Goal: Information Seeking & Learning: Learn about a topic

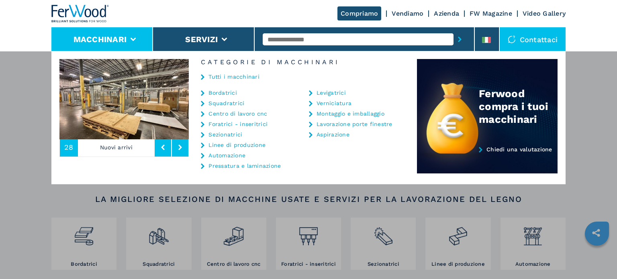
click at [234, 114] on link "Centro di lavoro cnc" at bounding box center [238, 114] width 59 height 6
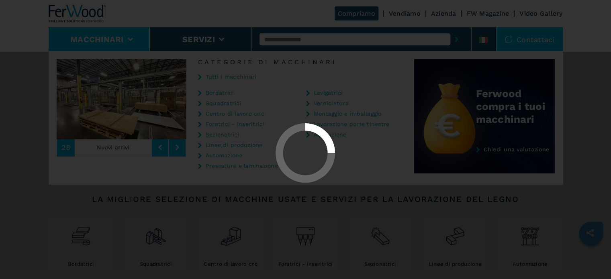
select select "**********"
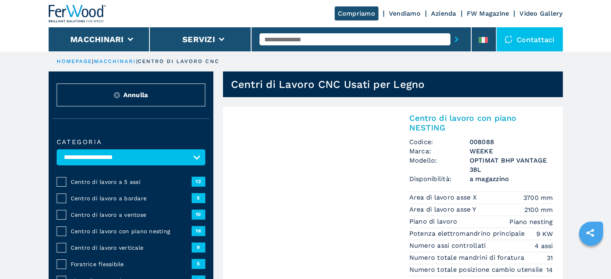
click at [235, 59] on ul "HOMEPAGE | macchinari | centro di lavoro cnc" at bounding box center [306, 61] width 514 height 20
click at [124, 131] on div "**********" at bounding box center [131, 281] width 165 height 308
click at [90, 181] on span "Centro di lavoro a 5 assi" at bounding box center [131, 182] width 121 height 8
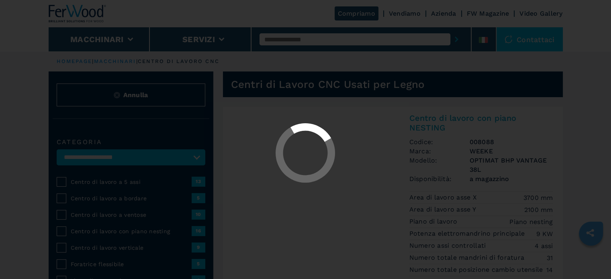
select select "**********"
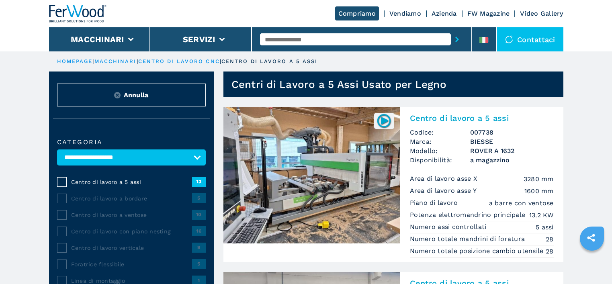
click at [386, 168] on img at bounding box center [311, 175] width 177 height 137
click at [386, 156] on img at bounding box center [311, 175] width 177 height 137
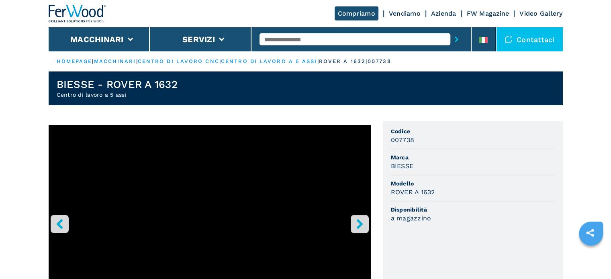
click at [298, 36] on input "text" at bounding box center [355, 39] width 191 height 12
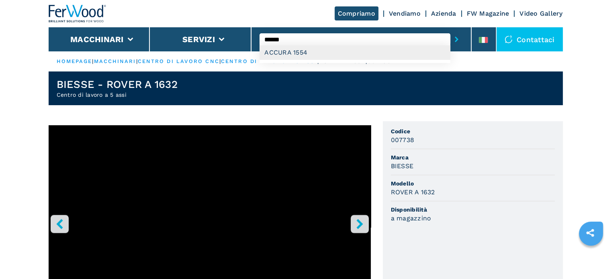
click at [294, 54] on div "ACCURA 1554" at bounding box center [355, 52] width 191 height 14
type input "**********"
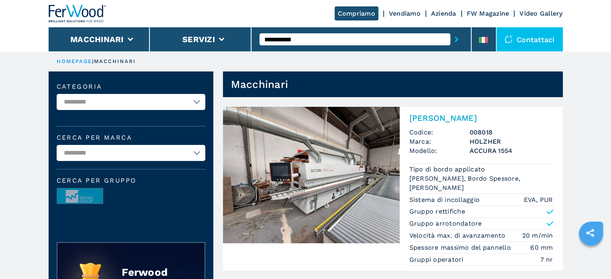
click at [475, 143] on h3 "HOLZHER" at bounding box center [512, 141] width 84 height 9
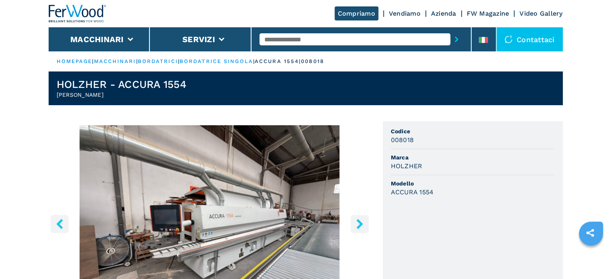
click at [363, 222] on icon "right-button" at bounding box center [360, 224] width 10 height 10
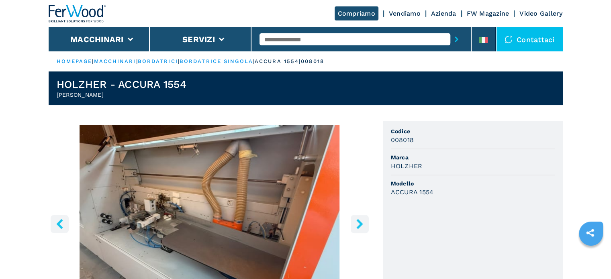
click at [363, 222] on icon "right-button" at bounding box center [360, 224] width 10 height 10
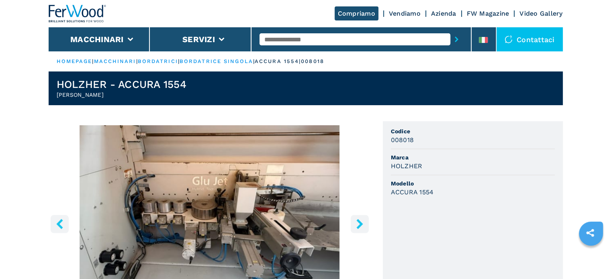
click at [363, 222] on icon "right-button" at bounding box center [360, 224] width 10 height 10
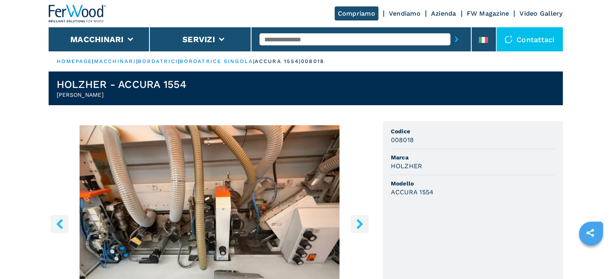
click at [363, 222] on icon "right-button" at bounding box center [360, 224] width 10 height 10
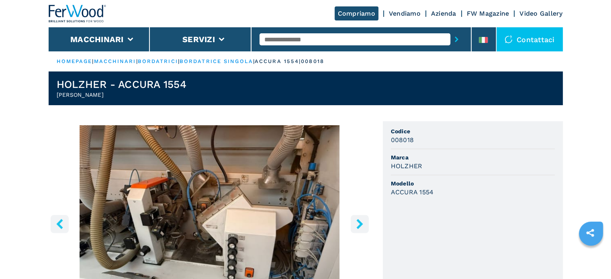
click at [363, 222] on icon "right-button" at bounding box center [360, 224] width 10 height 10
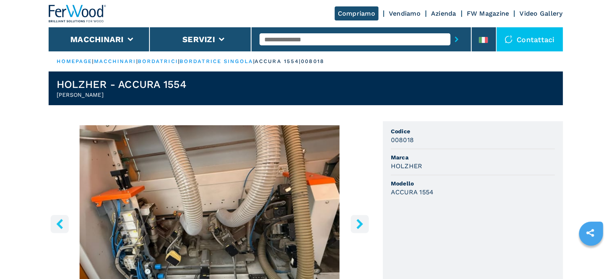
click at [363, 222] on icon "right-button" at bounding box center [360, 224] width 10 height 10
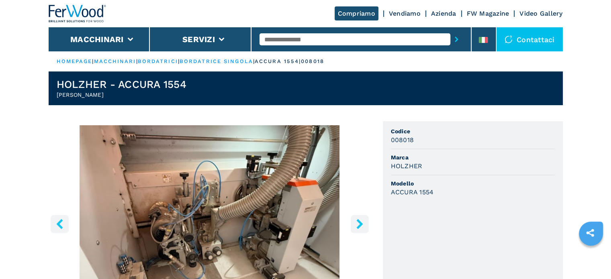
click at [363, 222] on icon "right-button" at bounding box center [360, 224] width 10 height 10
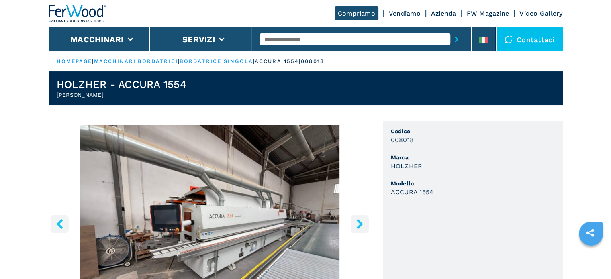
click at [363, 222] on icon "right-button" at bounding box center [360, 224] width 10 height 10
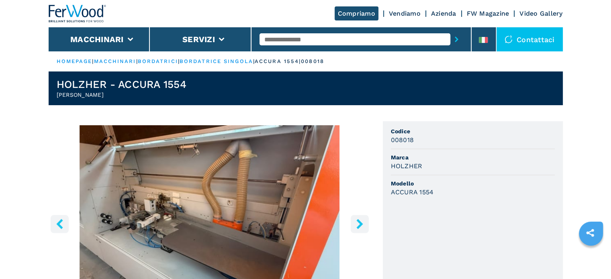
click at [363, 222] on icon "right-button" at bounding box center [360, 224] width 10 height 10
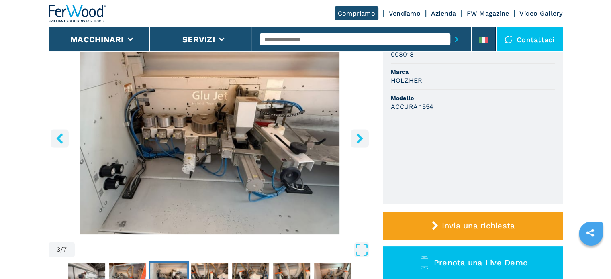
scroll to position [113, 0]
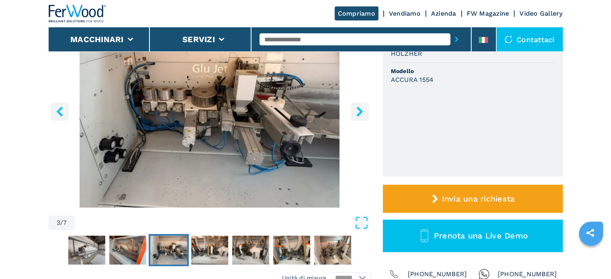
click at [361, 112] on icon "right-button" at bounding box center [359, 112] width 6 height 10
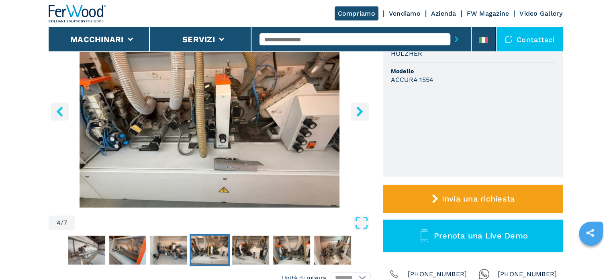
click at [361, 112] on icon "right-button" at bounding box center [359, 112] width 6 height 10
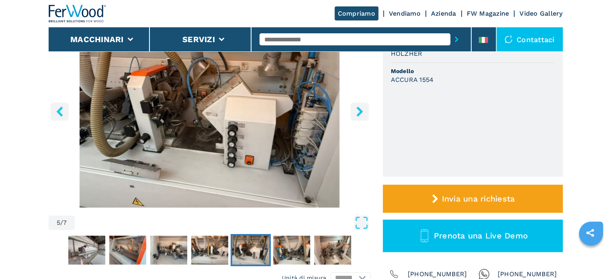
click at [361, 112] on icon "right-button" at bounding box center [359, 112] width 6 height 10
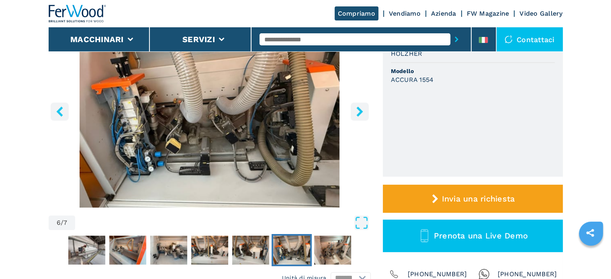
click at [361, 112] on icon "right-button" at bounding box center [359, 112] width 6 height 10
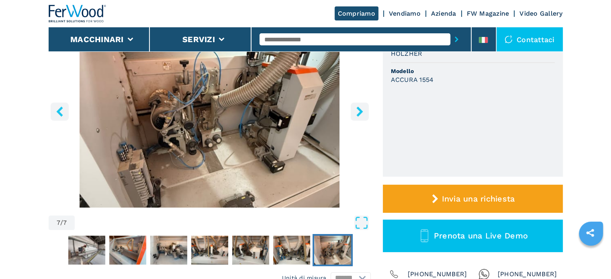
click at [361, 112] on icon "right-button" at bounding box center [359, 112] width 6 height 10
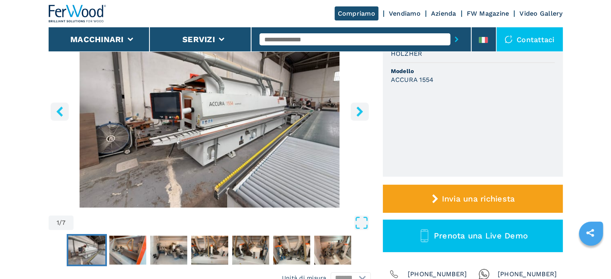
click at [361, 112] on icon "right-button" at bounding box center [359, 112] width 6 height 10
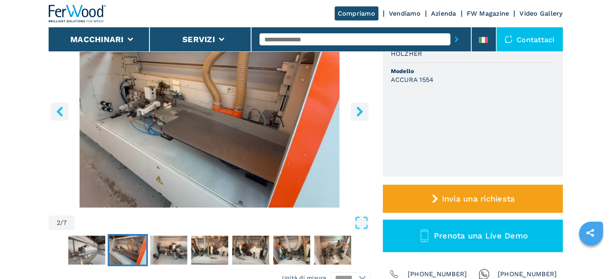
click at [361, 112] on icon "right-button" at bounding box center [359, 112] width 6 height 10
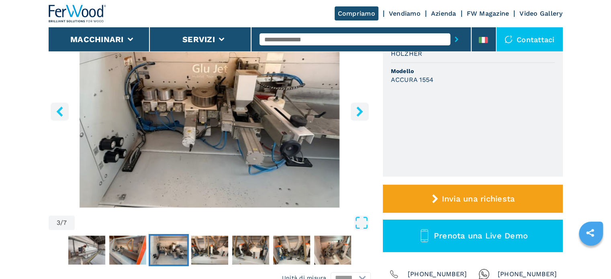
click at [361, 112] on icon "right-button" at bounding box center [359, 112] width 6 height 10
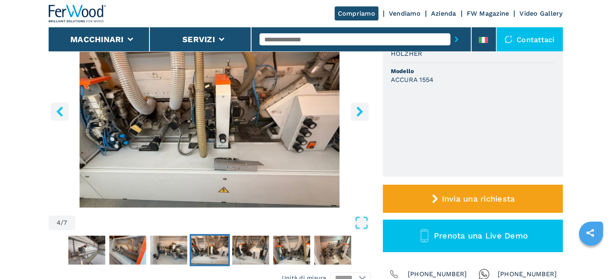
click at [361, 112] on icon "right-button" at bounding box center [359, 112] width 6 height 10
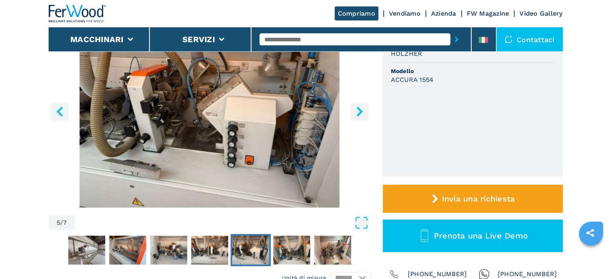
click at [361, 112] on icon "right-button" at bounding box center [359, 112] width 6 height 10
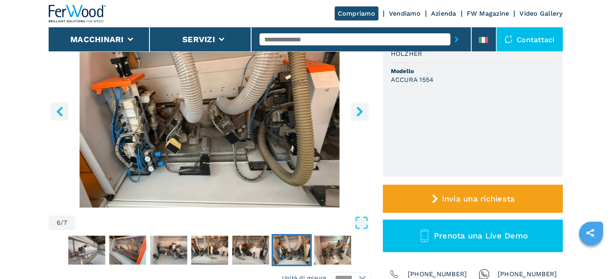
click at [360, 112] on icon "right-button" at bounding box center [359, 112] width 6 height 10
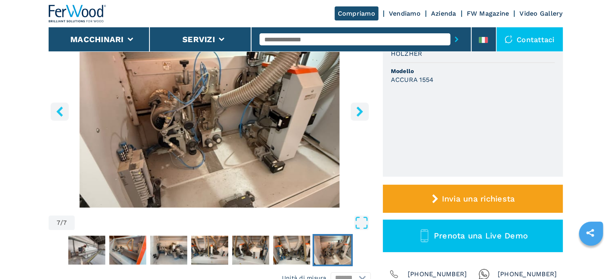
click at [360, 112] on icon "right-button" at bounding box center [359, 112] width 6 height 10
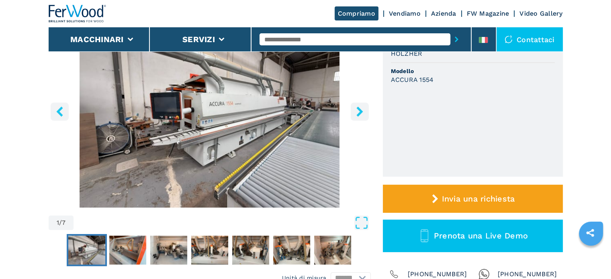
click at [57, 111] on icon "left-button" at bounding box center [59, 112] width 6 height 10
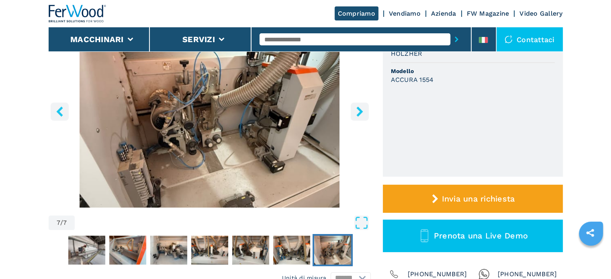
click at [57, 111] on icon "left-button" at bounding box center [59, 112] width 6 height 10
click at [55, 111] on icon "left-button" at bounding box center [60, 112] width 10 height 10
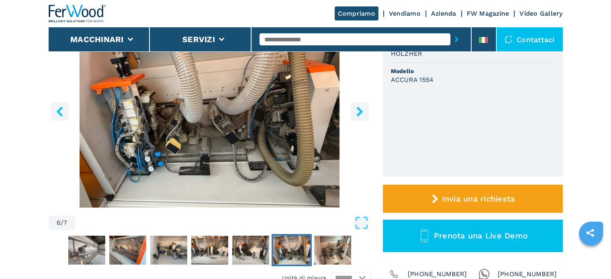
click at [55, 111] on icon "left-button" at bounding box center [60, 112] width 10 height 10
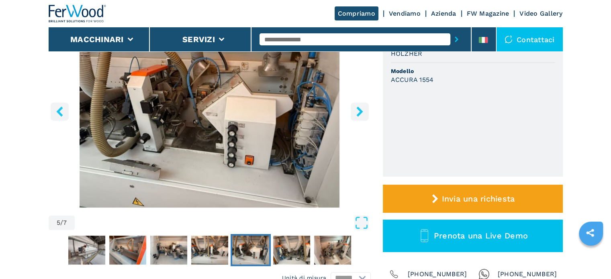
click at [55, 111] on icon "left-button" at bounding box center [60, 112] width 10 height 10
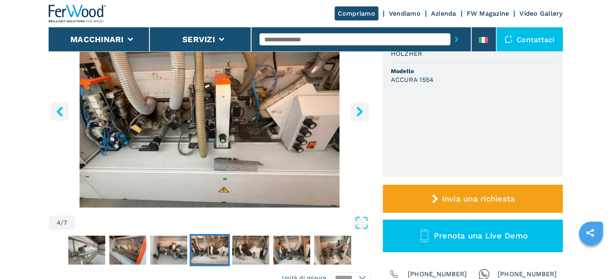
click at [55, 111] on icon "left-button" at bounding box center [60, 112] width 10 height 10
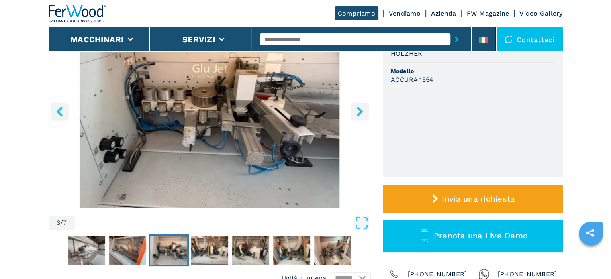
click at [55, 111] on icon "left-button" at bounding box center [60, 112] width 10 height 10
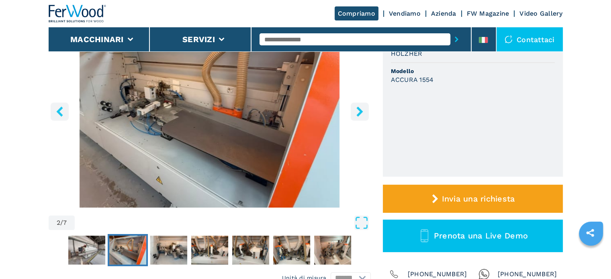
click at [55, 111] on icon "left-button" at bounding box center [60, 112] width 10 height 10
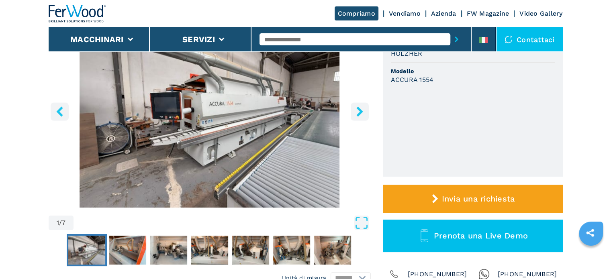
click at [55, 111] on icon "left-button" at bounding box center [60, 112] width 10 height 10
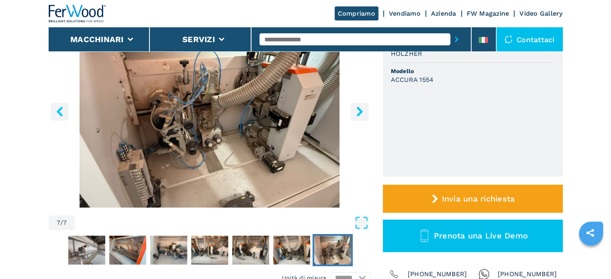
click at [55, 111] on icon "left-button" at bounding box center [60, 112] width 10 height 10
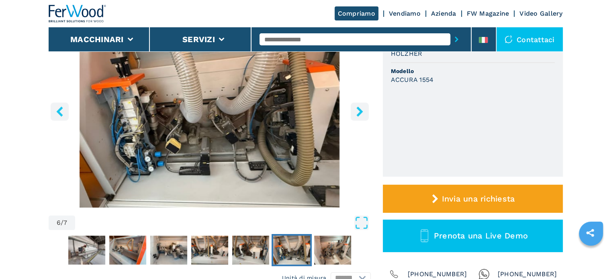
click at [55, 111] on icon "left-button" at bounding box center [60, 112] width 10 height 10
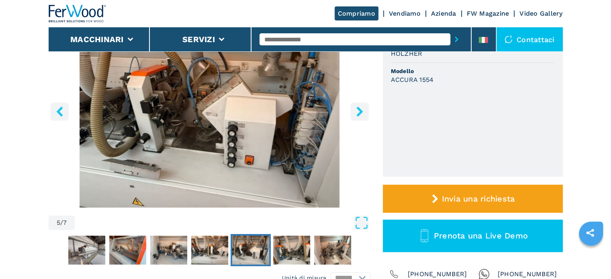
click at [55, 111] on icon "left-button" at bounding box center [60, 112] width 10 height 10
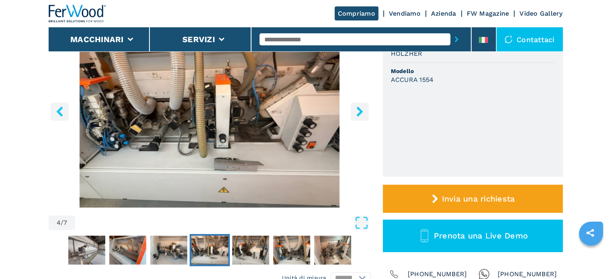
click at [55, 111] on icon "left-button" at bounding box center [60, 112] width 10 height 10
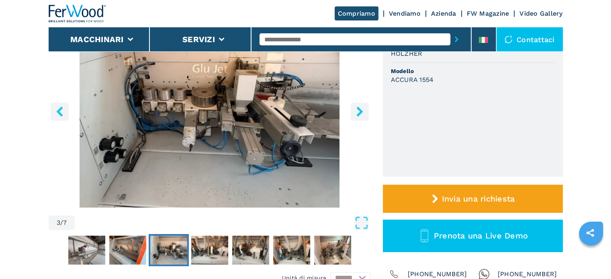
click at [363, 107] on icon "right-button" at bounding box center [360, 112] width 10 height 10
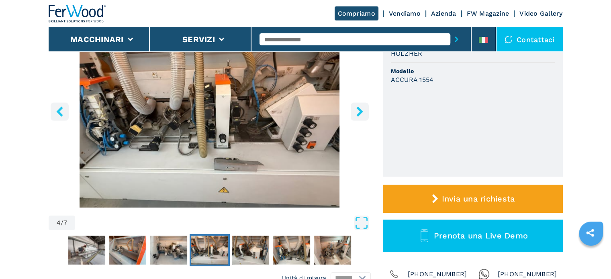
click at [363, 107] on icon "right-button" at bounding box center [360, 112] width 10 height 10
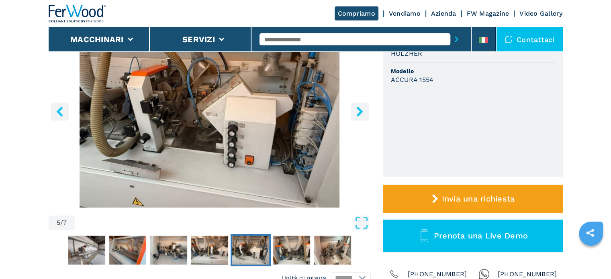
click at [363, 107] on icon "right-button" at bounding box center [360, 112] width 10 height 10
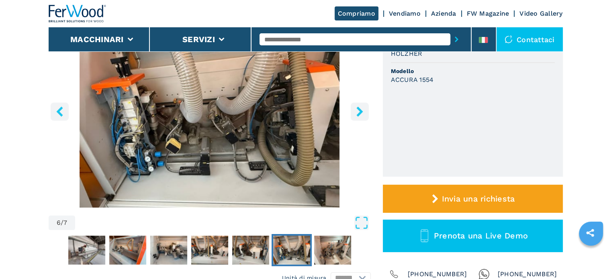
click at [358, 111] on icon "right-button" at bounding box center [360, 112] width 10 height 10
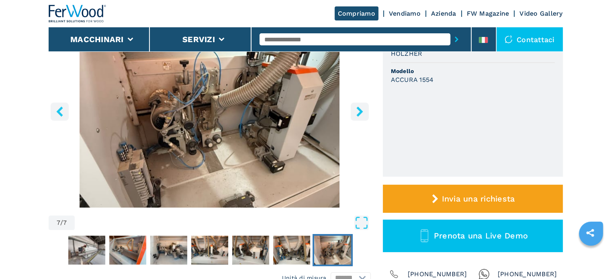
click at [358, 111] on icon "right-button" at bounding box center [360, 112] width 10 height 10
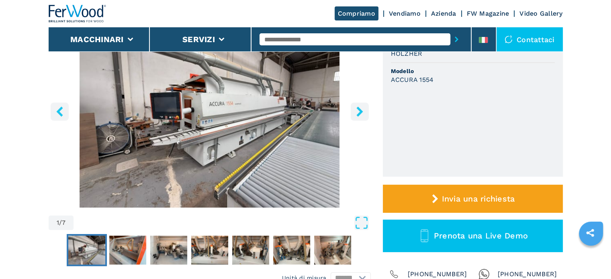
click at [358, 111] on icon "right-button" at bounding box center [360, 112] width 10 height 10
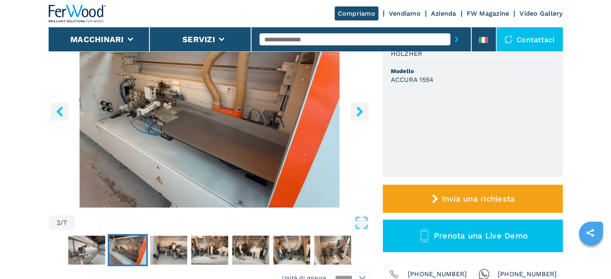
click at [358, 111] on icon "right-button" at bounding box center [360, 112] width 10 height 10
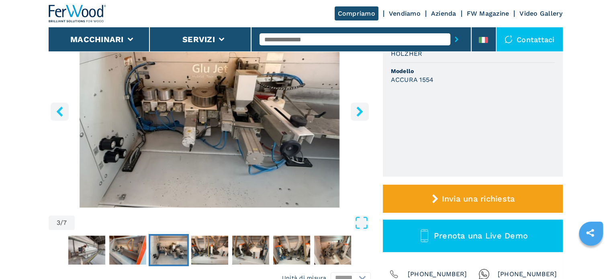
click at [358, 111] on icon "right-button" at bounding box center [360, 112] width 10 height 10
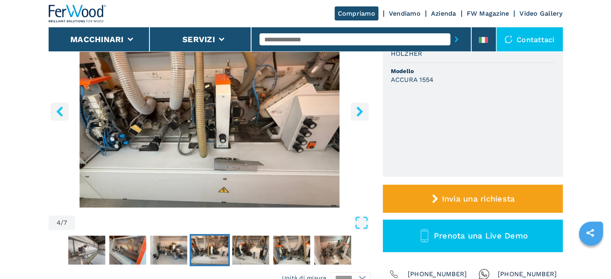
click at [277, 34] on input "text" at bounding box center [355, 39] width 191 height 12
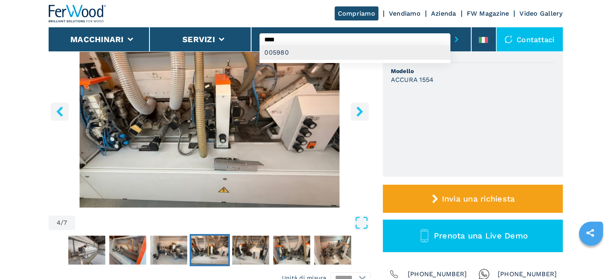
click at [276, 57] on div "005980" at bounding box center [355, 52] width 191 height 14
type input "******"
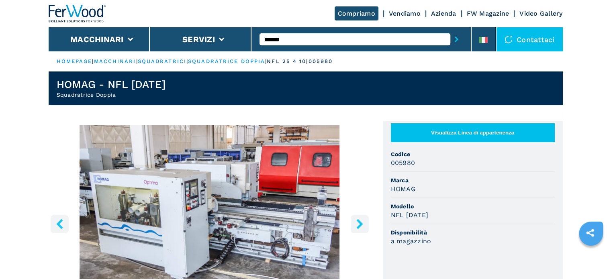
click at [361, 220] on icon "right-button" at bounding box center [360, 224] width 10 height 10
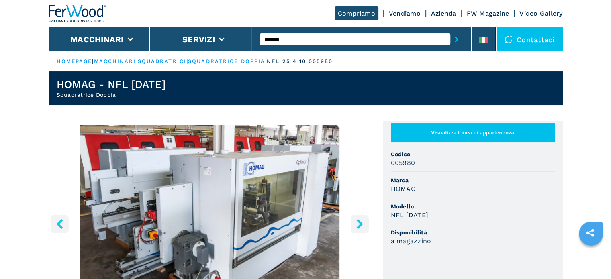
click at [361, 220] on icon "right-button" at bounding box center [360, 224] width 10 height 10
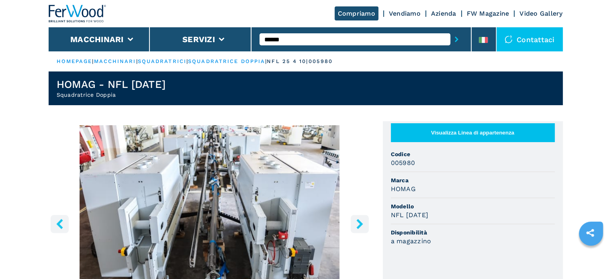
click at [361, 220] on icon "right-button" at bounding box center [360, 224] width 10 height 10
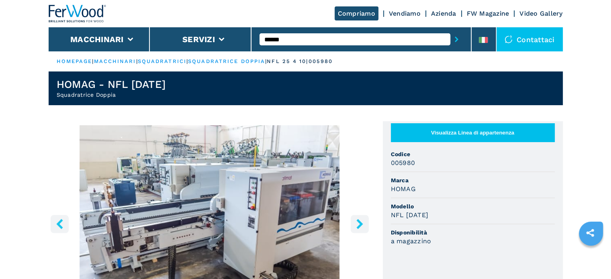
click at [361, 220] on icon "right-button" at bounding box center [360, 224] width 10 height 10
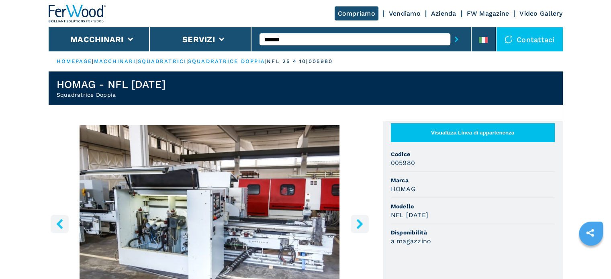
click at [361, 220] on icon "right-button" at bounding box center [360, 224] width 10 height 10
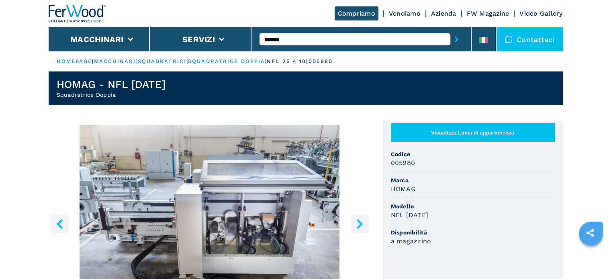
click at [361, 220] on icon "right-button" at bounding box center [360, 224] width 10 height 10
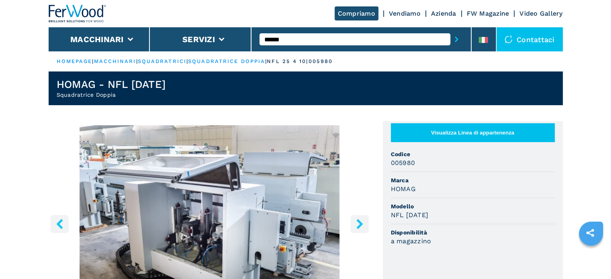
click at [361, 220] on icon "right-button" at bounding box center [360, 224] width 10 height 10
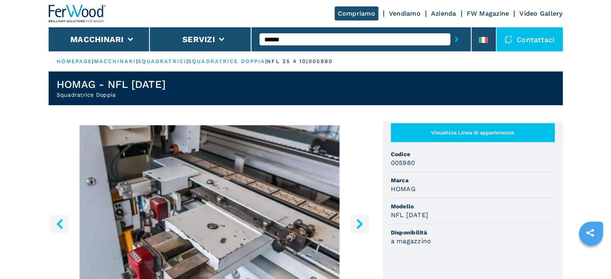
click at [361, 220] on icon "right-button" at bounding box center [360, 224] width 10 height 10
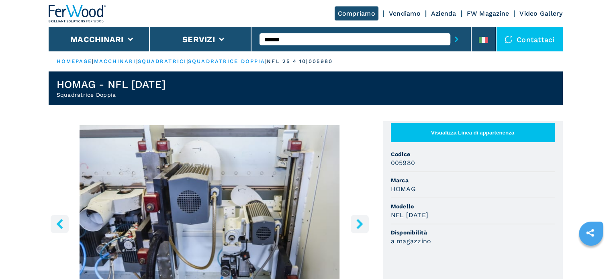
click at [361, 220] on icon "right-button" at bounding box center [360, 224] width 10 height 10
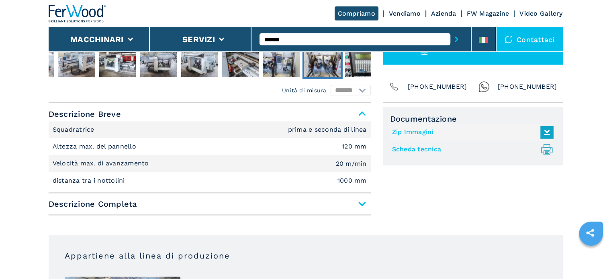
scroll to position [305, 0]
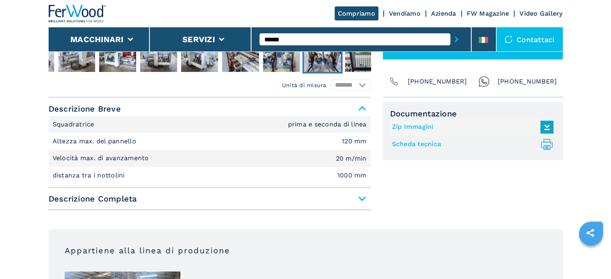
click at [363, 195] on span "Descrizione Completa" at bounding box center [210, 199] width 322 height 14
